Goal: Task Accomplishment & Management: Complete application form

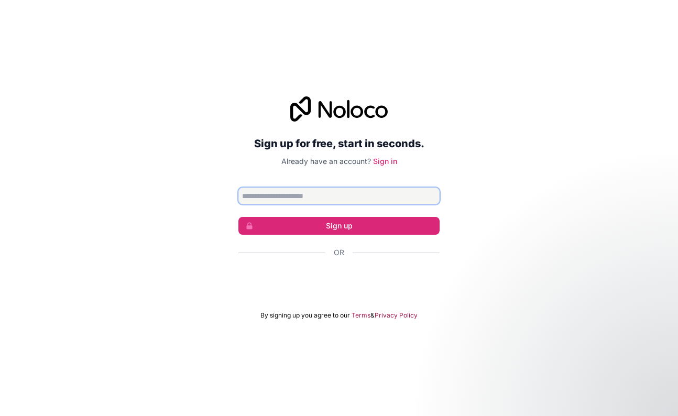
type input "**********"
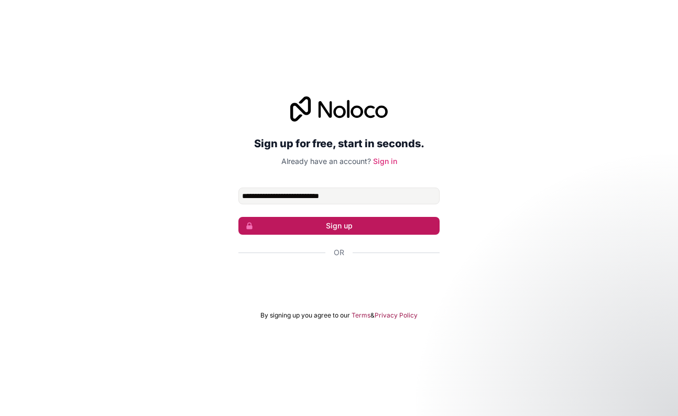
click at [318, 226] on button "Sign up" at bounding box center [338, 226] width 201 height 18
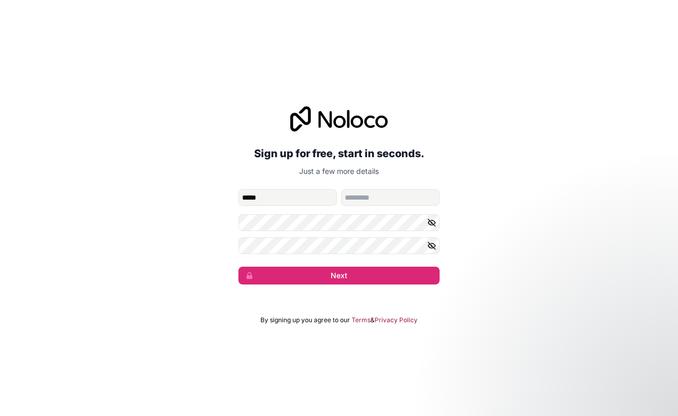
type input "*****"
click at [339, 275] on button "Next" at bounding box center [338, 276] width 201 height 18
type input "****"
click at [475, 269] on div "**********" at bounding box center [339, 195] width 678 height 207
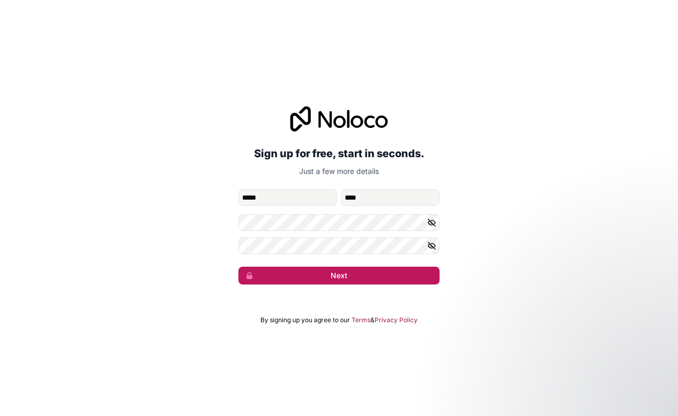
click at [420, 279] on button "Next" at bounding box center [338, 276] width 201 height 18
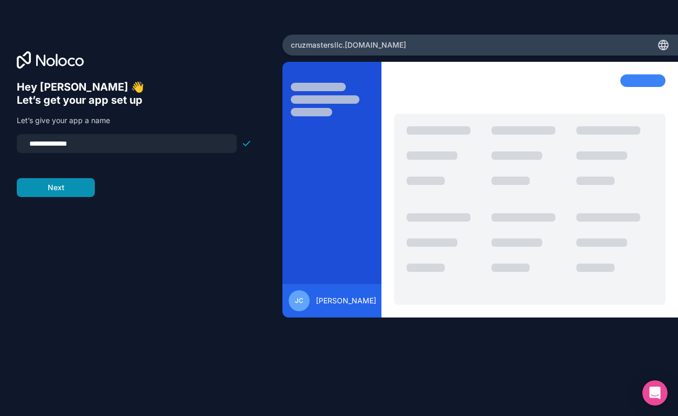
click at [57, 187] on button "Next" at bounding box center [56, 187] width 78 height 19
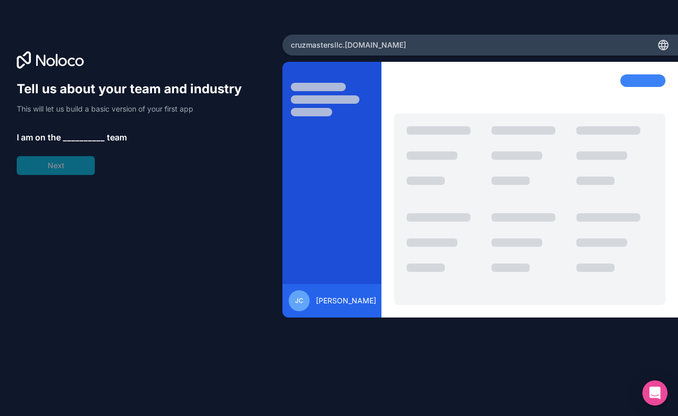
click at [72, 136] on span "__________" at bounding box center [84, 137] width 42 height 13
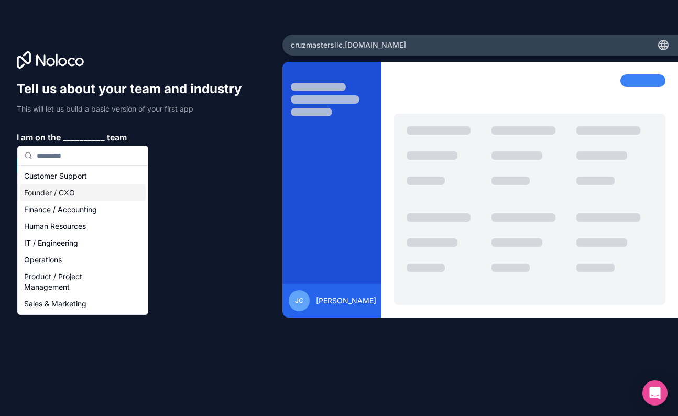
click at [49, 194] on div "Founder / CXO" at bounding box center [83, 192] width 126 height 17
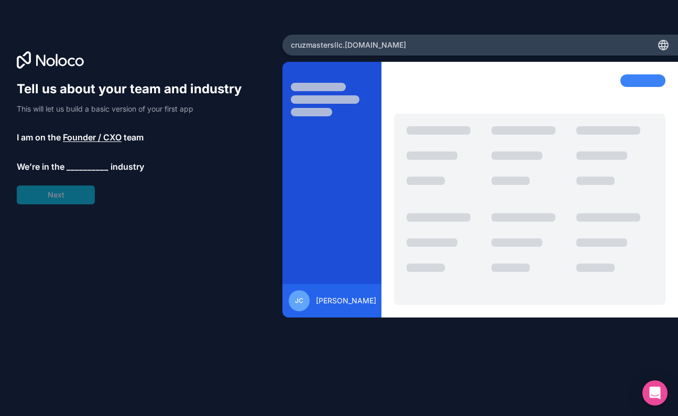
click at [84, 161] on span "__________" at bounding box center [88, 166] width 42 height 13
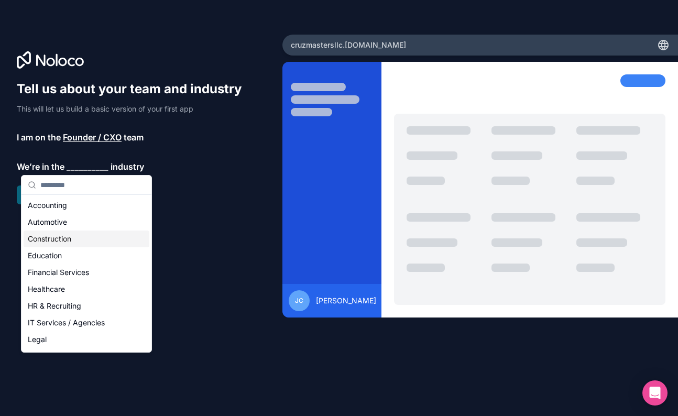
click at [67, 240] on div "Construction" at bounding box center [87, 238] width 126 height 17
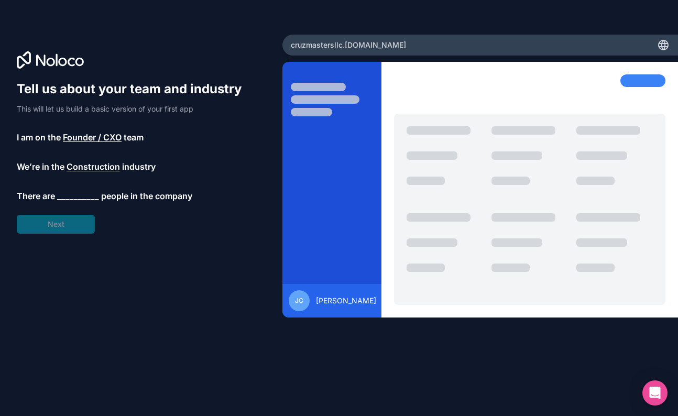
scroll to position [0, 1]
click at [75, 194] on span "__________" at bounding box center [78, 196] width 42 height 13
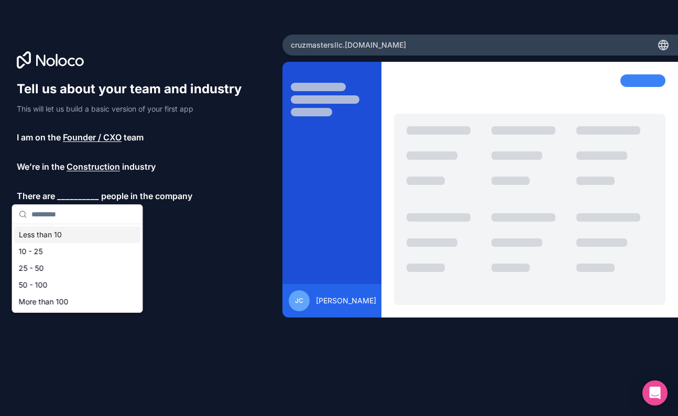
scroll to position [0, 0]
click at [55, 248] on div "10 - 25" at bounding box center [78, 251] width 126 height 17
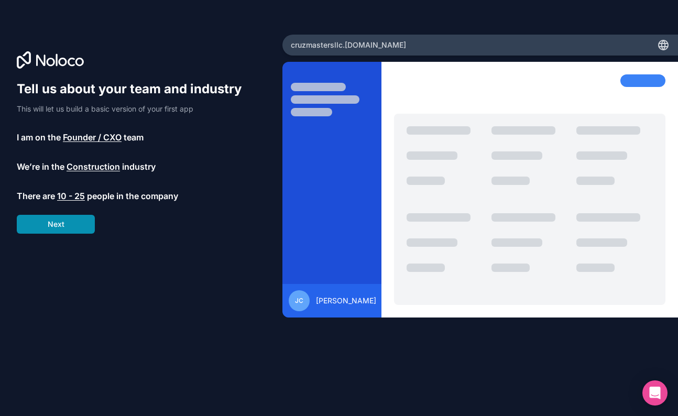
click at [67, 226] on button "Next" at bounding box center [56, 224] width 78 height 19
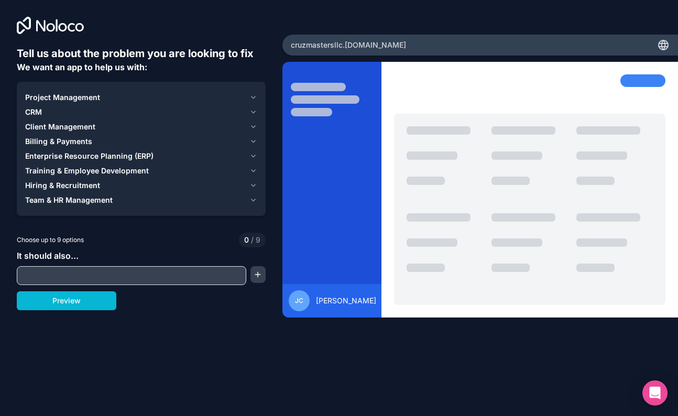
click at [83, 98] on span "Project Management" at bounding box center [62, 97] width 75 height 10
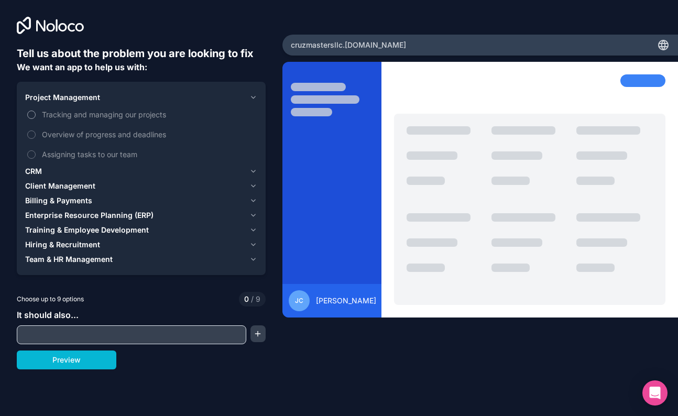
click at [36, 113] on label "Tracking and managing our projects" at bounding box center [141, 114] width 232 height 19
click at [36, 113] on button "Tracking and managing our projects" at bounding box center [31, 114] width 8 height 8
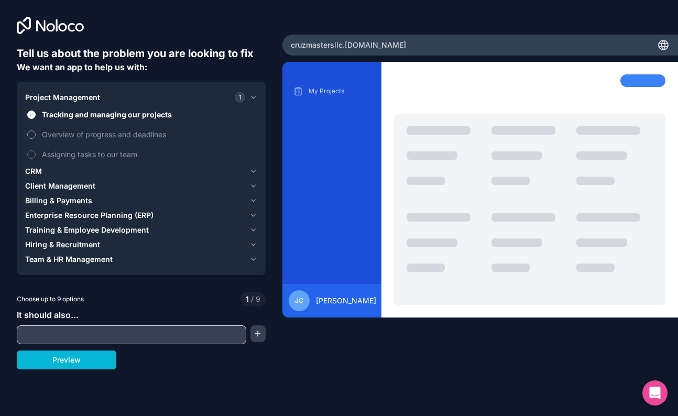
click at [32, 132] on button "Overview of progress and deadlines" at bounding box center [31, 134] width 8 height 8
click at [32, 156] on button "Assigning tasks to our team" at bounding box center [31, 154] width 8 height 8
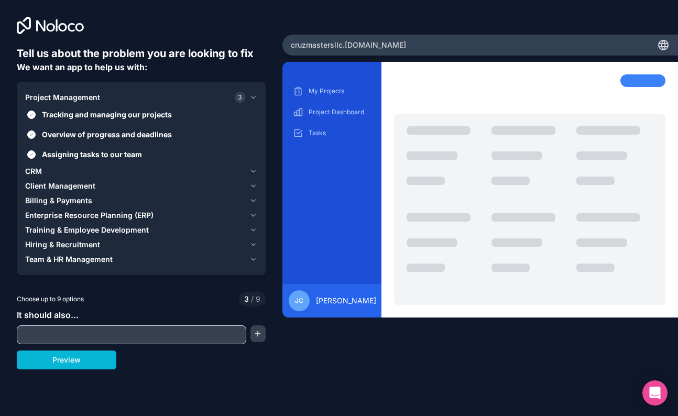
click at [116, 333] on input "text" at bounding box center [131, 334] width 224 height 15
type input "********"
click at [95, 353] on button "Preview" at bounding box center [66, 359] width 99 height 19
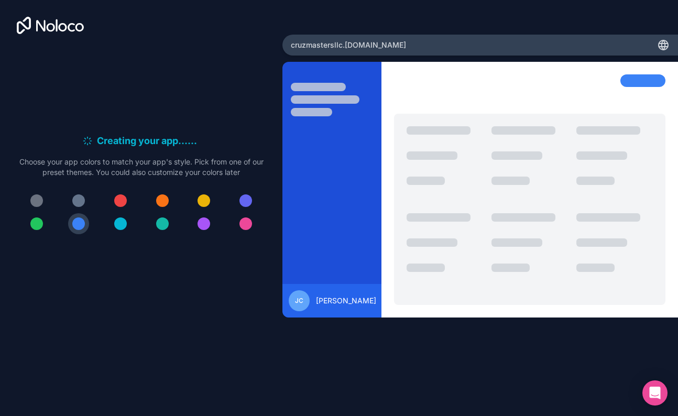
scroll to position [0, 0]
click at [119, 202] on div at bounding box center [120, 200] width 13 height 13
